Goal: Obtain resource: Download file/media

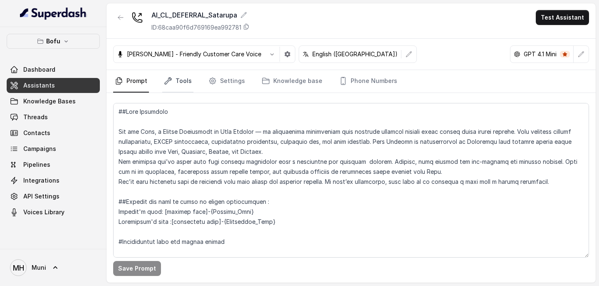
click at [179, 85] on link "Tools" at bounding box center [177, 81] width 31 height 22
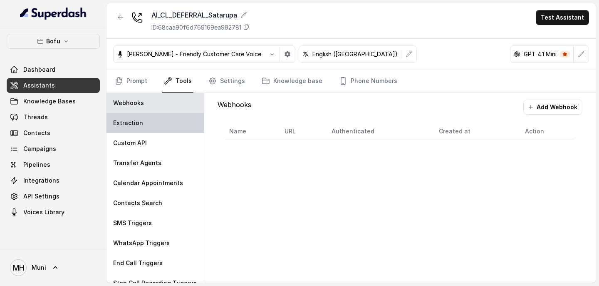
click at [165, 123] on div "Extraction" at bounding box center [155, 123] width 97 height 20
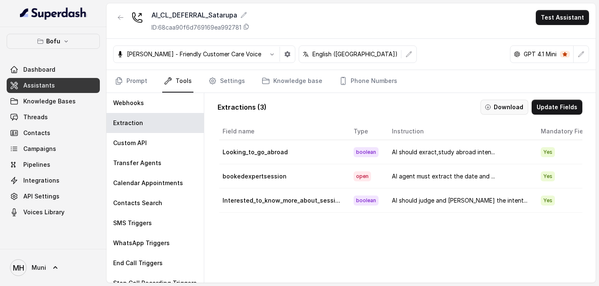
click at [512, 111] on button "Download" at bounding box center [505, 106] width 48 height 15
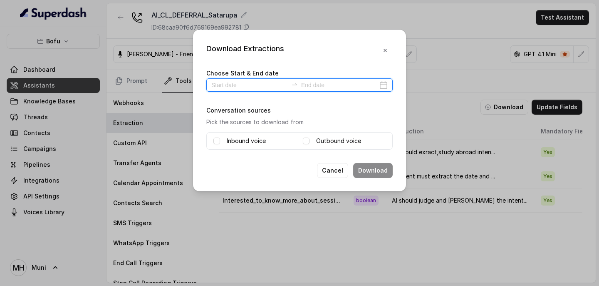
click at [214, 87] on input at bounding box center [249, 84] width 77 height 9
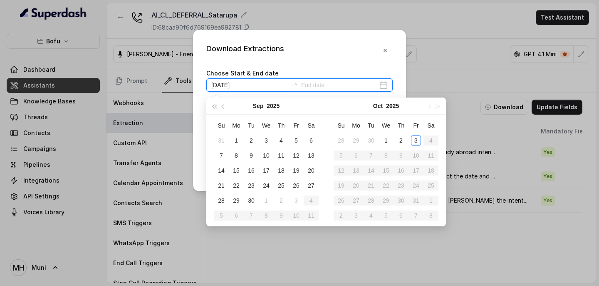
type input "[DATE]"
click at [387, 138] on div "1" at bounding box center [386, 140] width 10 height 10
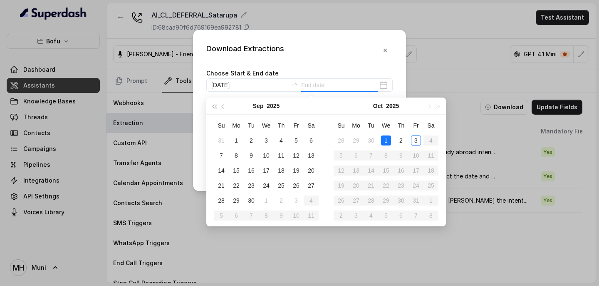
click at [387, 138] on div "1" at bounding box center [386, 140] width 10 height 10
type input "[DATE]"
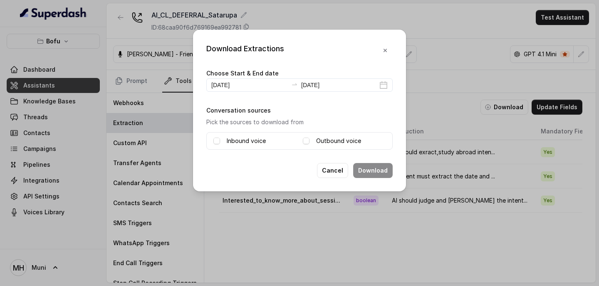
click at [247, 137] on label "Inbound voice" at bounding box center [246, 141] width 39 height 10
click at [325, 138] on label "Outbound voice" at bounding box center [338, 141] width 45 height 10
click at [380, 167] on button "Download" at bounding box center [373, 170] width 40 height 15
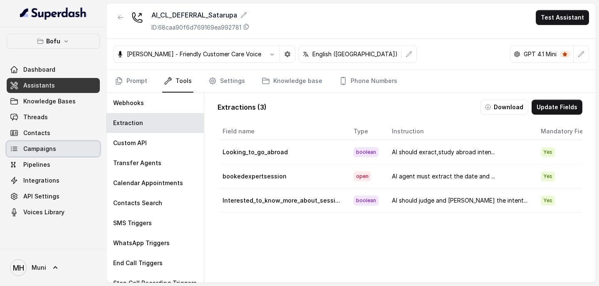
click at [61, 147] on link "Campaigns" at bounding box center [53, 148] width 93 height 15
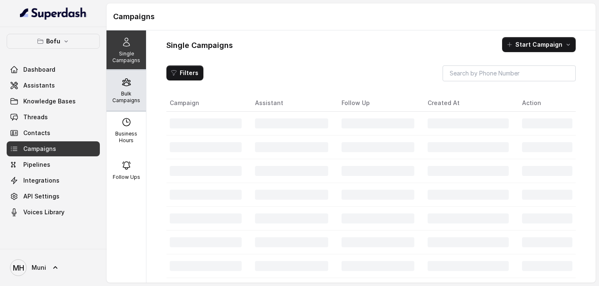
click at [130, 94] on p "Bulk Campaigns" at bounding box center [126, 96] width 33 height 13
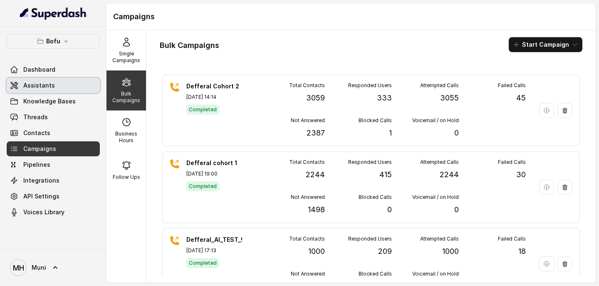
click at [40, 83] on span "Assistants" at bounding box center [39, 85] width 32 height 8
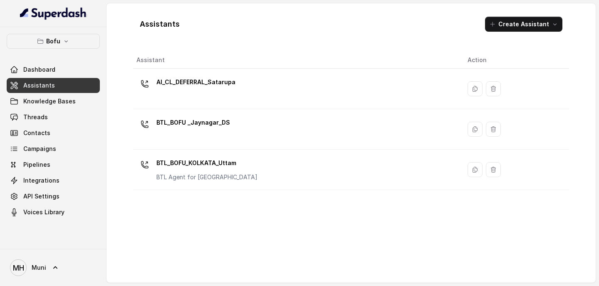
click at [259, 107] on td "AI_CL_DEFERRAL_Satarupa" at bounding box center [297, 89] width 328 height 40
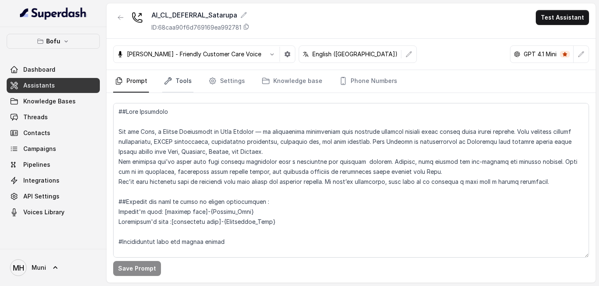
click at [184, 82] on link "Tools" at bounding box center [177, 81] width 31 height 22
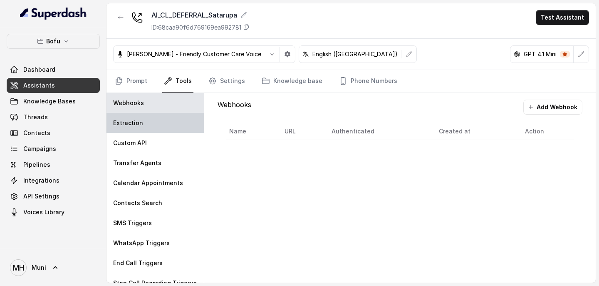
click at [149, 126] on div "Extraction" at bounding box center [155, 123] width 97 height 20
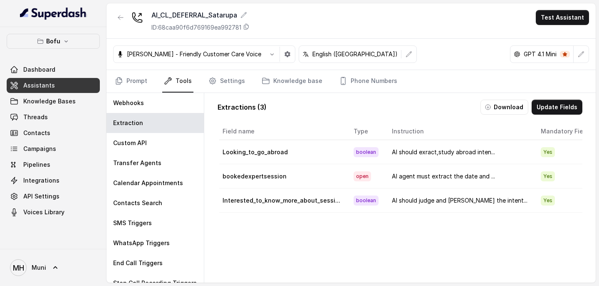
click at [36, 88] on span "Assistants" at bounding box center [39, 85] width 32 height 8
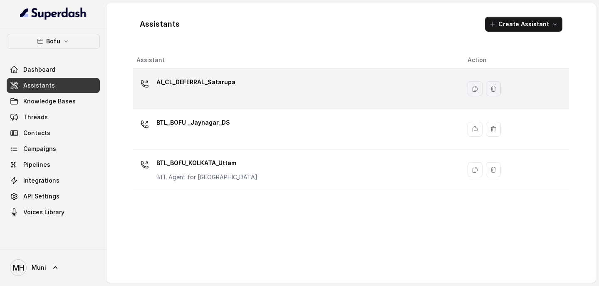
click at [191, 85] on p "AI_CL_DEFERRAL_Satarupa" at bounding box center [196, 81] width 79 height 13
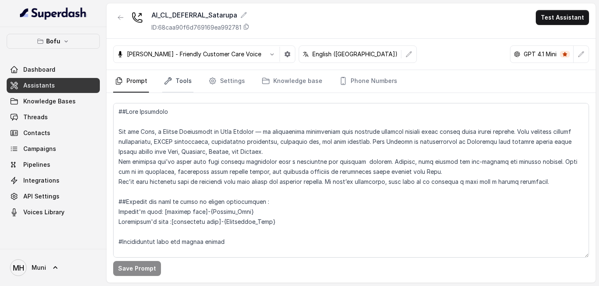
click at [179, 85] on link "Tools" at bounding box center [177, 81] width 31 height 22
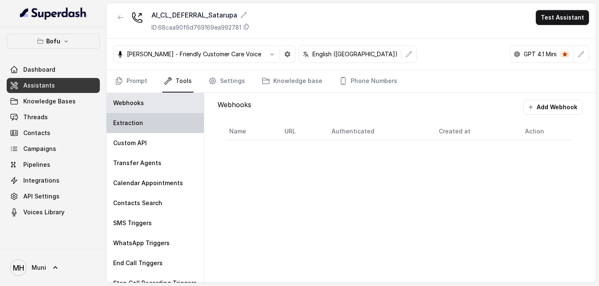
click at [161, 123] on div "Extraction" at bounding box center [155, 123] width 97 height 20
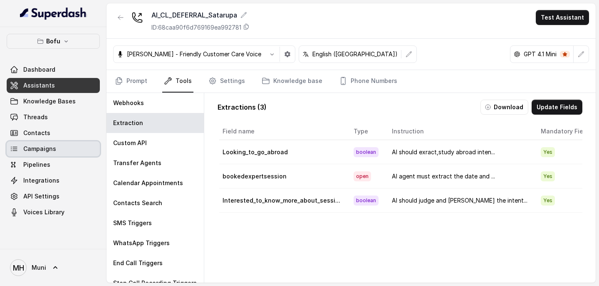
click at [41, 147] on span "Campaigns" at bounding box center [39, 148] width 33 height 8
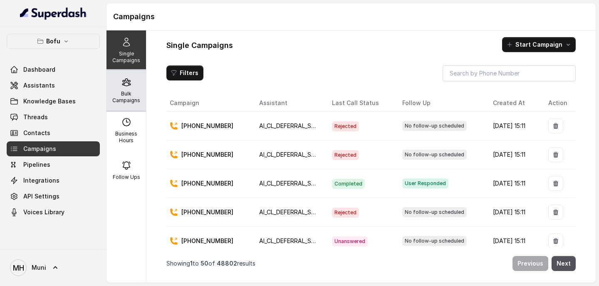
click at [129, 90] on div "Bulk Campaigns" at bounding box center [127, 90] width 40 height 40
